Goal: Transaction & Acquisition: Purchase product/service

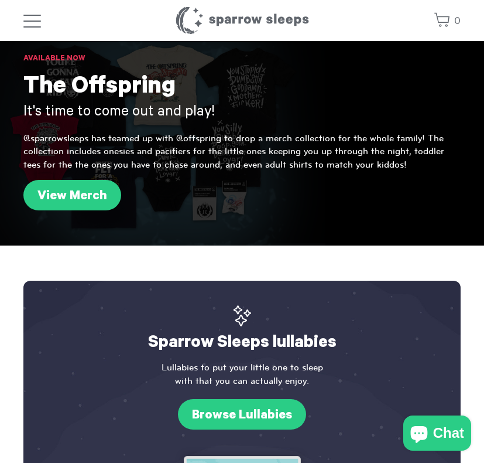
scroll to position [36, 0]
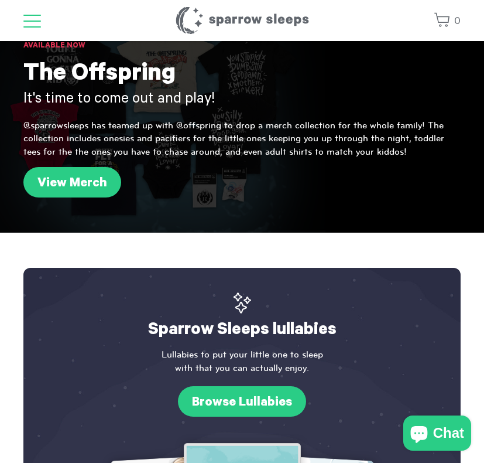
click at [30, 20] on span "button" at bounding box center [32, 20] width 18 height 1
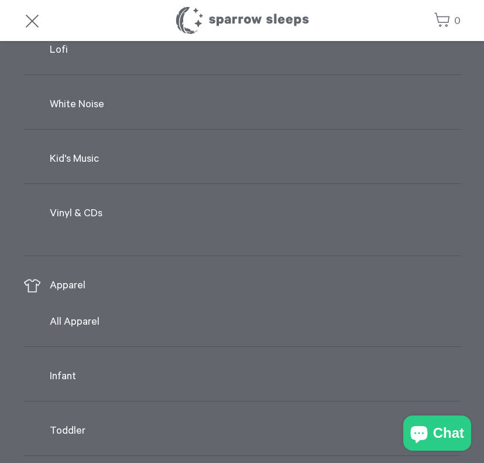
scroll to position [186, 0]
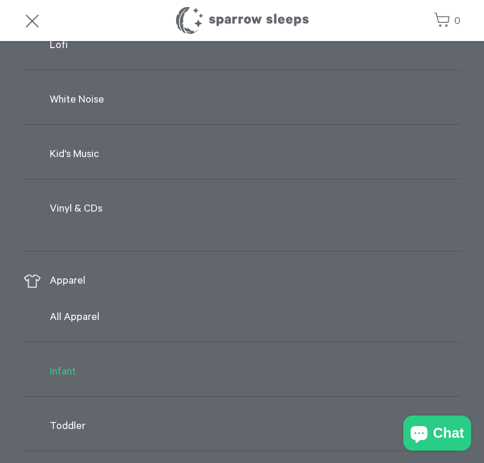
click at [67, 377] on link "Infant" at bounding box center [242, 372] width 438 height 25
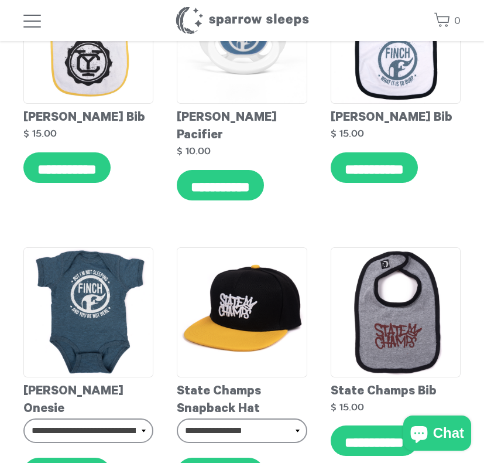
scroll to position [5056, 7]
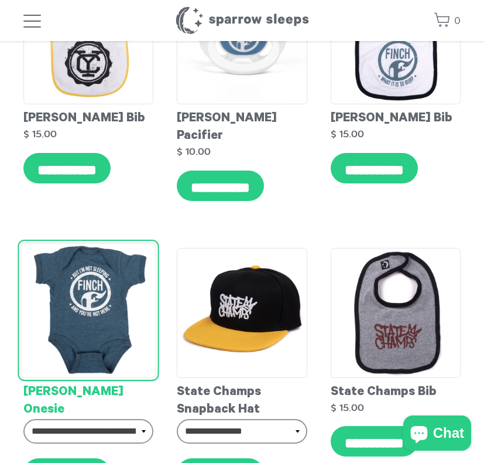
click at [91, 319] on img at bounding box center [88, 309] width 135 height 135
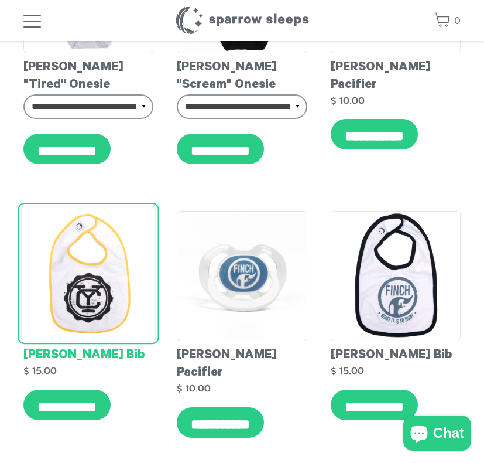
scroll to position [4657, 7]
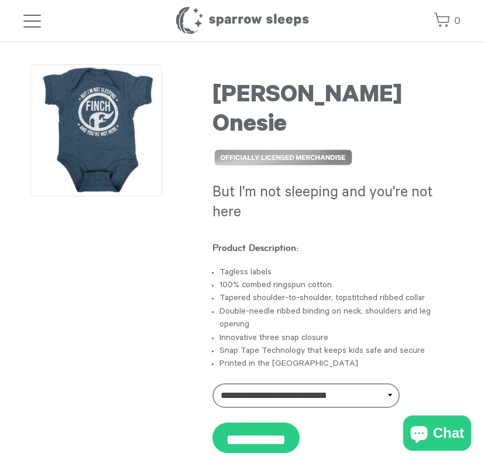
click at [121, 97] on img at bounding box center [96, 130] width 132 height 132
